Goal: Share content

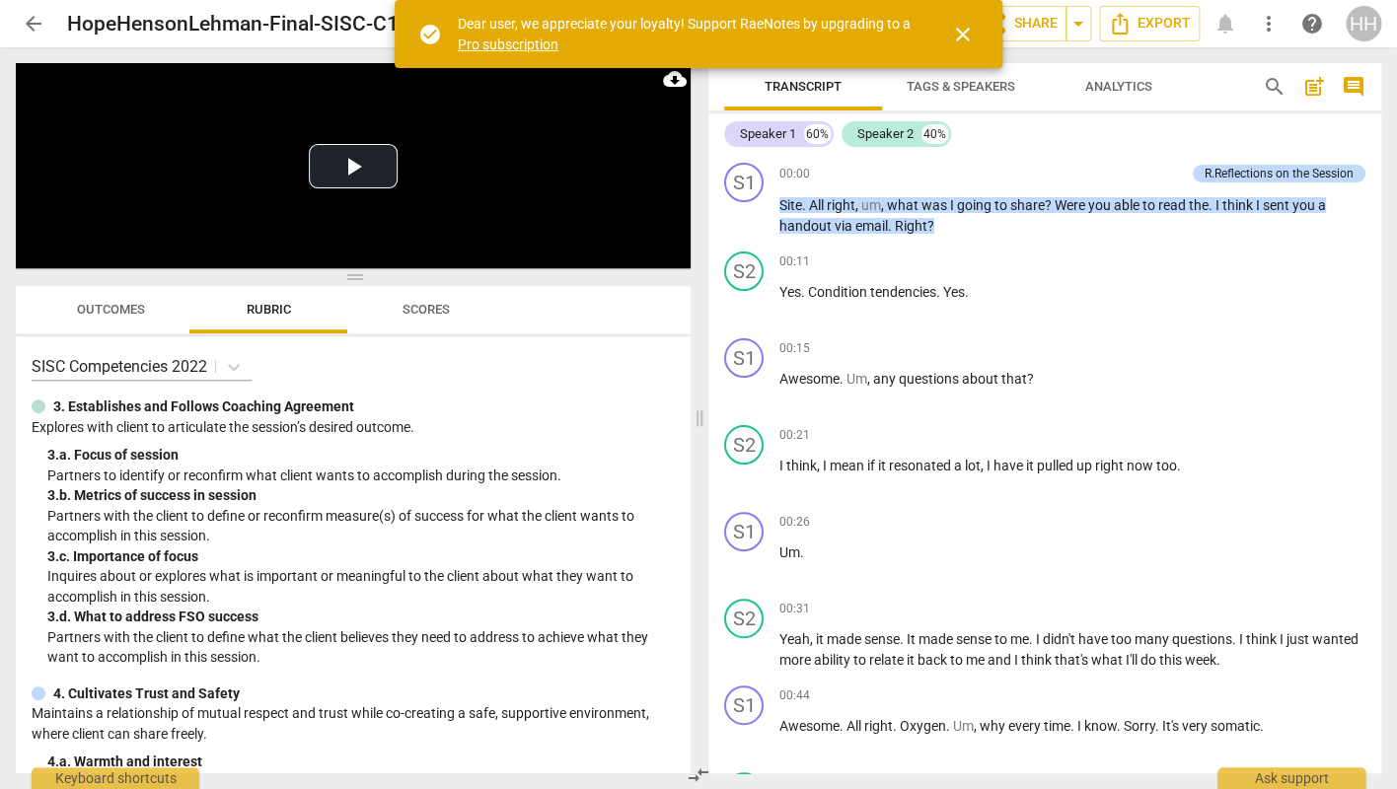
click at [960, 35] on span "close" at bounding box center [963, 35] width 24 height 24
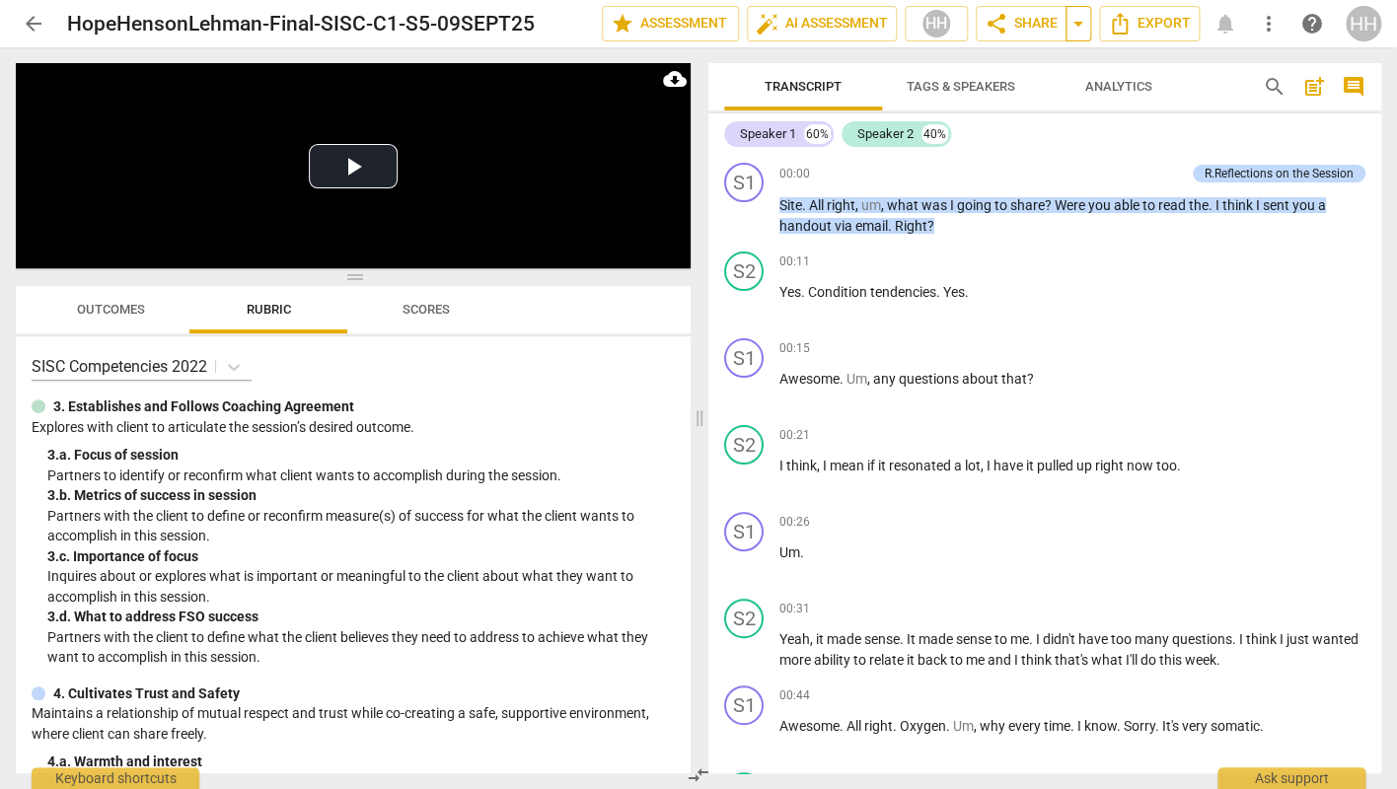
click at [1082, 25] on span "arrow_drop_down" at bounding box center [1078, 24] width 24 height 24
click at [1033, 27] on span "share Share" at bounding box center [1020, 24] width 73 height 24
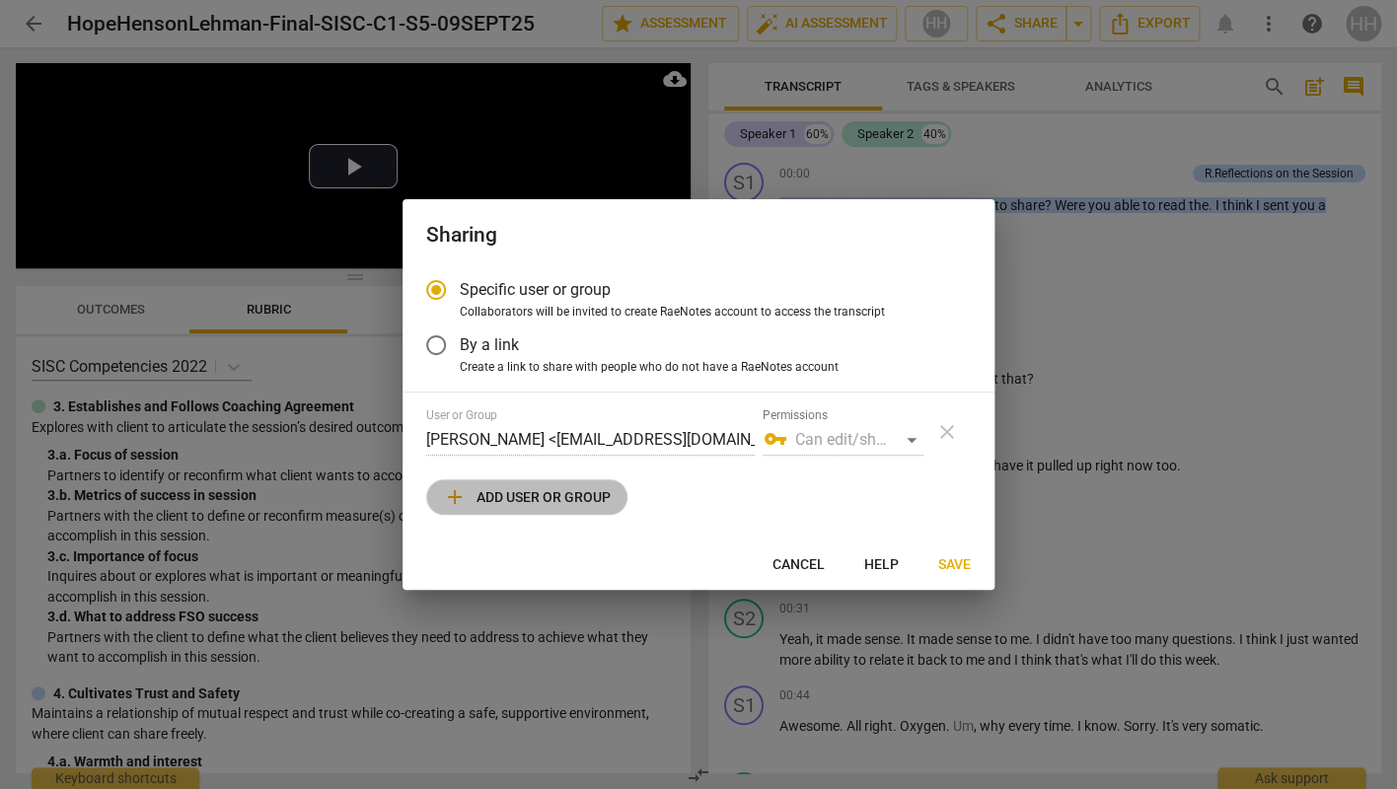
click at [531, 503] on span "add Add user or group" at bounding box center [527, 497] width 168 height 24
radio input "false"
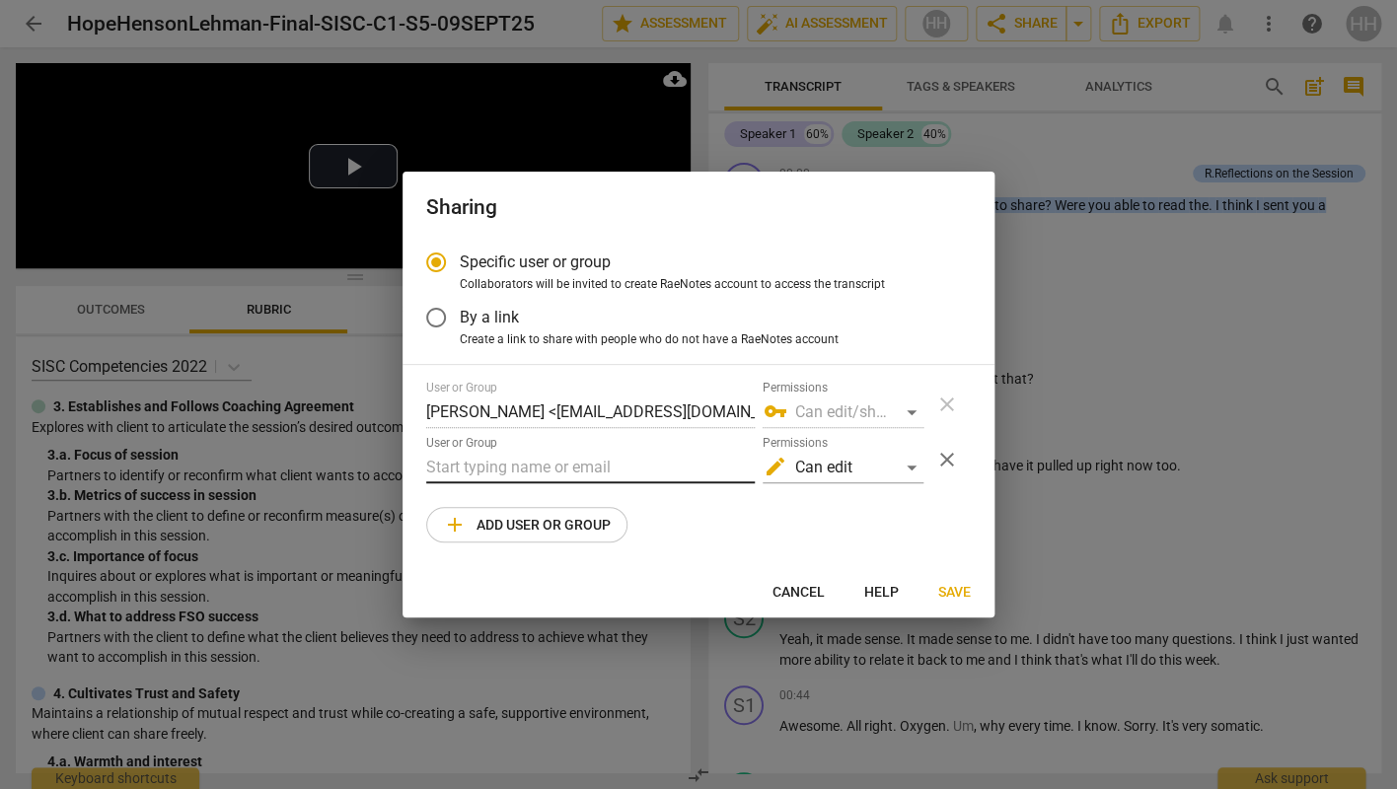
click at [514, 464] on input "text" at bounding box center [590, 468] width 328 height 32
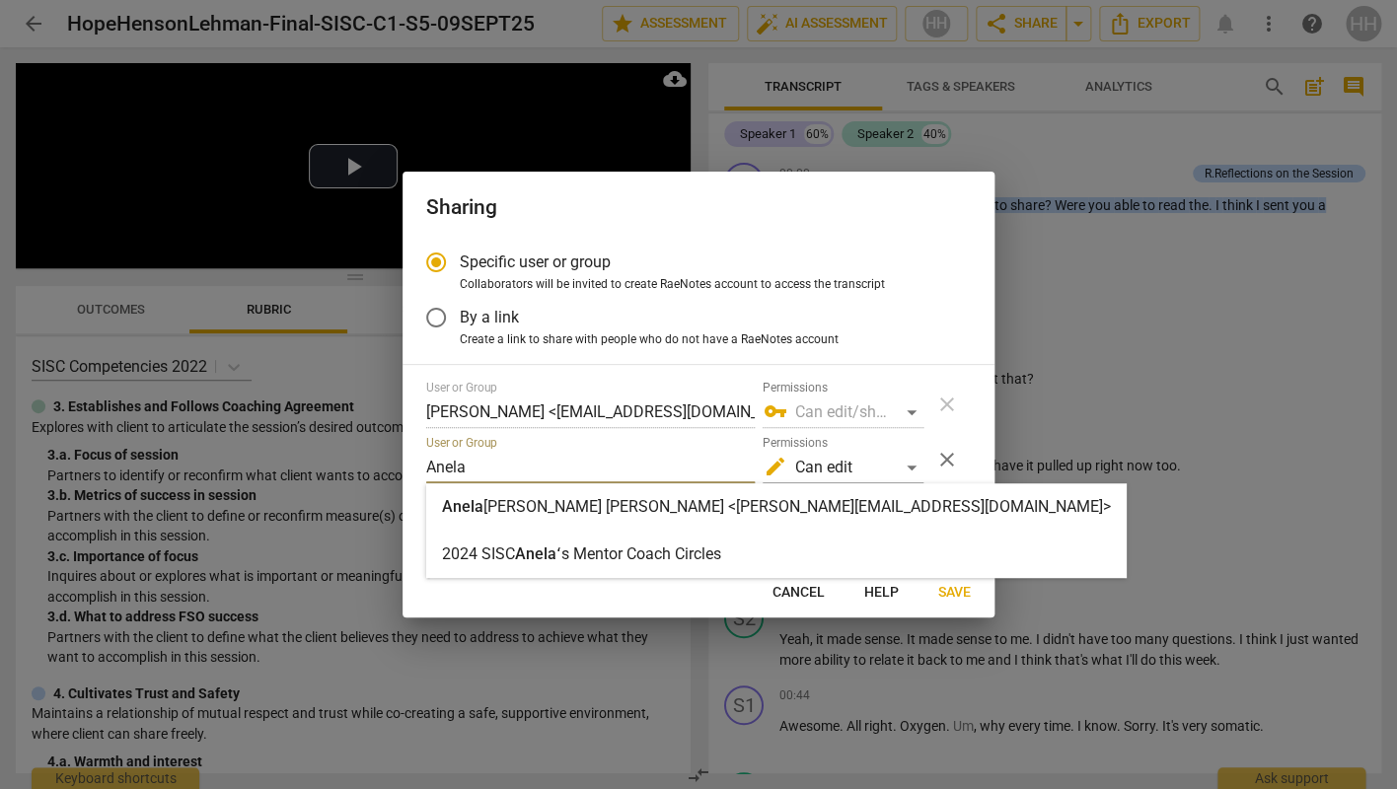
type input "Anela"
click at [537, 515] on strong "Barboza Seliskar <anela@anelabarboza.com>" at bounding box center [796, 506] width 627 height 19
radio input "false"
type input "Anela Barboza Seliskar <anela@anelabarboza.com>"
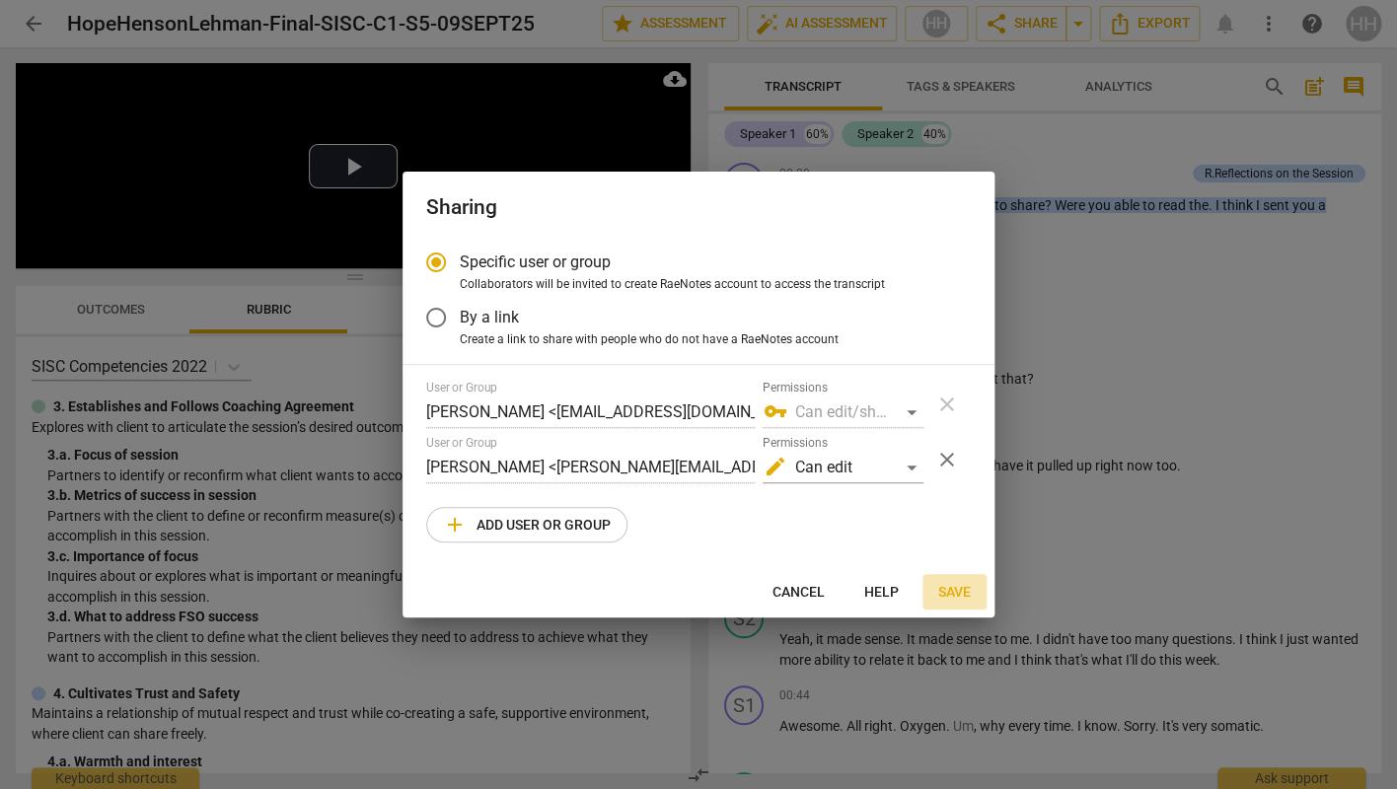
click at [953, 591] on span "Save" at bounding box center [954, 593] width 33 height 20
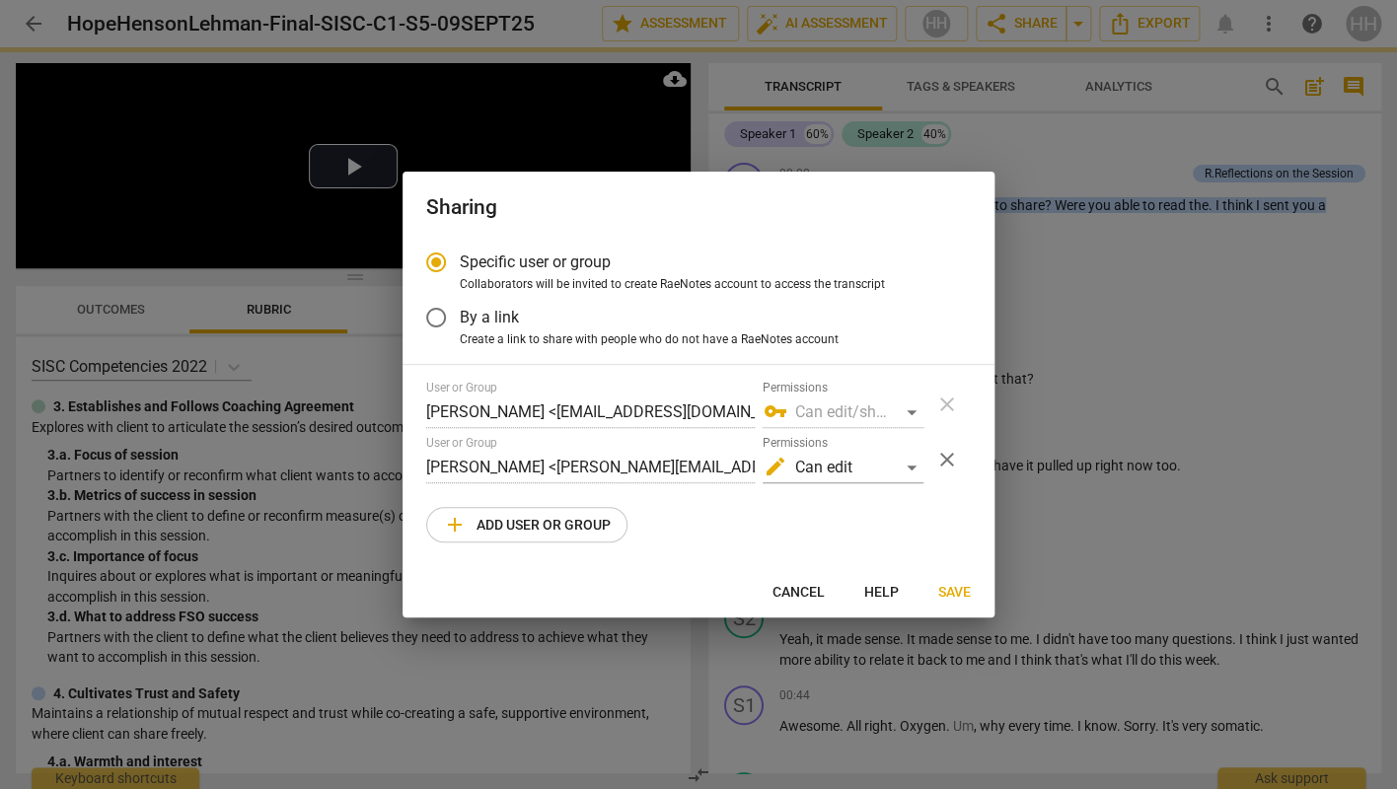
radio input "false"
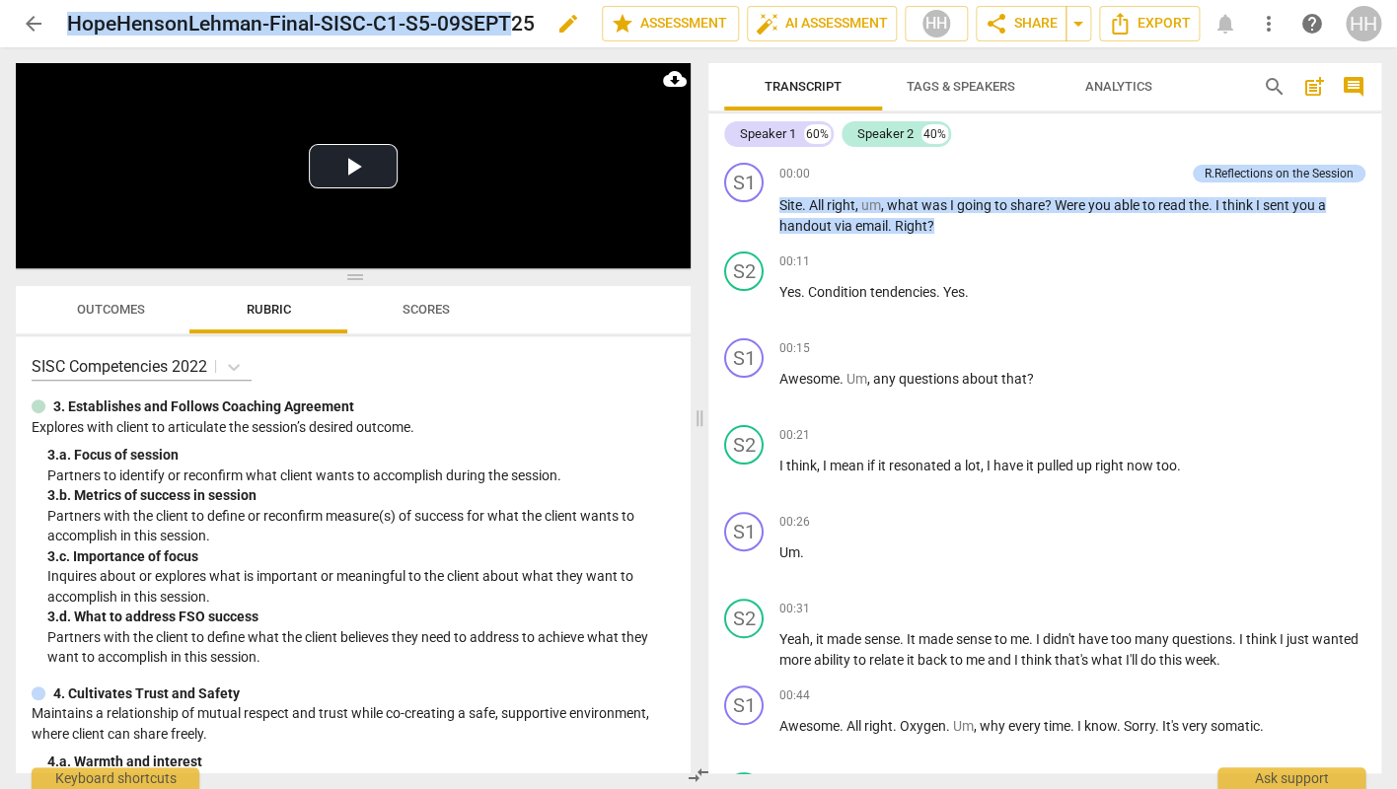
drag, startPoint x: 69, startPoint y: 25, endPoint x: 507, endPoint y: 23, distance: 437.9
click at [507, 23] on h2 "HopeHensonLehman-Final-SISC-C1-S5-09SEPT25" at bounding box center [301, 24] width 468 height 25
